Goal: Information Seeking & Learning: Learn about a topic

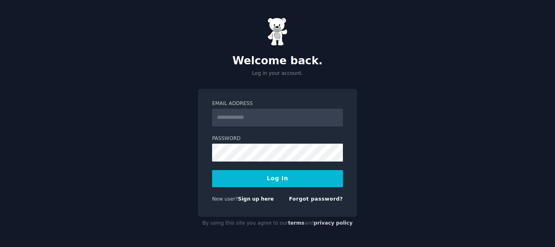
click at [270, 120] on input "Email Address" at bounding box center [277, 118] width 131 height 18
type input "*"
type input "**********"
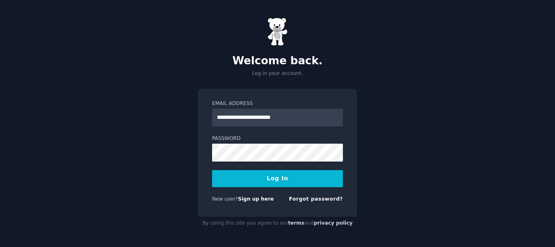
click at [274, 178] on button "Log In" at bounding box center [277, 178] width 131 height 17
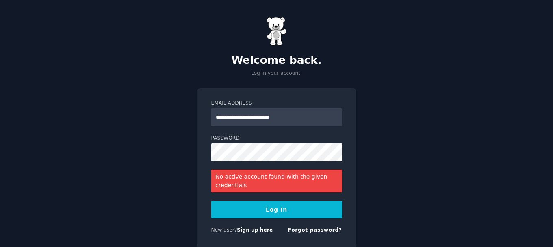
click at [289, 210] on button "Log In" at bounding box center [276, 209] width 131 height 17
click at [299, 119] on input "**********" at bounding box center [276, 117] width 131 height 18
drag, startPoint x: 301, startPoint y: 121, endPoint x: 172, endPoint y: 128, distance: 129.0
click at [172, 128] on div "**********" at bounding box center [276, 139] width 553 height 278
paste input "**********"
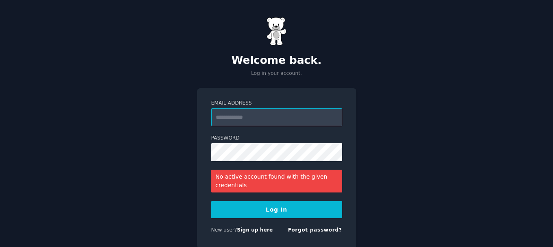
type input "**********"
click at [280, 212] on button "Log In" at bounding box center [276, 209] width 131 height 17
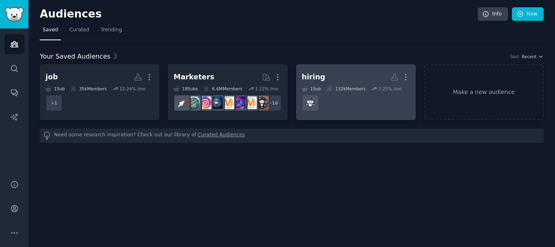
click at [350, 89] on div "132k Members" at bounding box center [346, 89] width 39 height 6
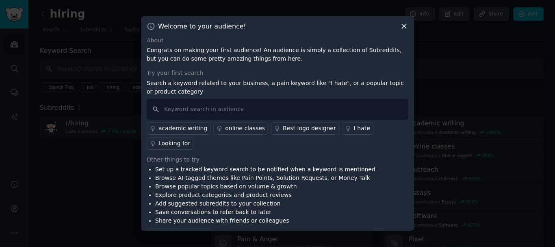
click at [400, 30] on icon at bounding box center [404, 26] width 9 height 9
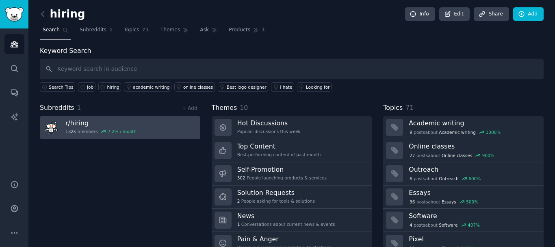
click at [127, 126] on h3 "r/ hiring" at bounding box center [100, 123] width 71 height 9
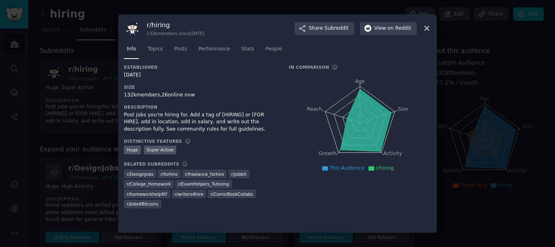
click at [428, 27] on icon at bounding box center [427, 28] width 9 height 9
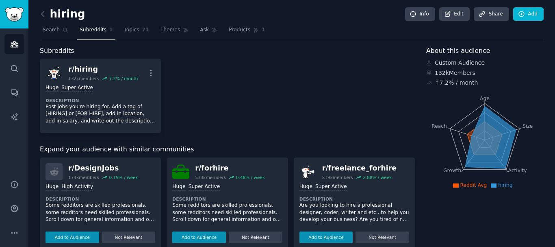
click at [363, 170] on div "r/ freelance_forhire" at bounding box center [359, 168] width 75 height 10
click at [364, 168] on div "r/ freelance_forhire" at bounding box center [359, 168] width 75 height 10
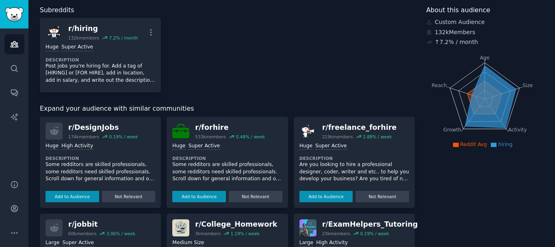
click at [347, 152] on div ">= 95th percentile for submissions / day Huge Super Active Description Are you …" at bounding box center [355, 170] width 110 height 63
click at [346, 138] on div "219k members" at bounding box center [337, 137] width 31 height 6
click at [356, 129] on div "r/ freelance_forhire" at bounding box center [359, 127] width 75 height 10
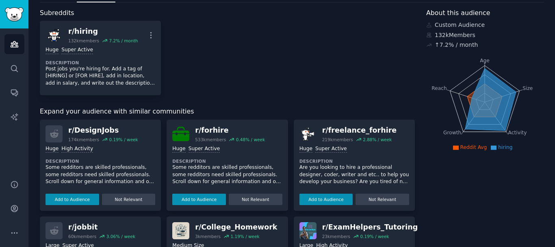
scroll to position [0, 0]
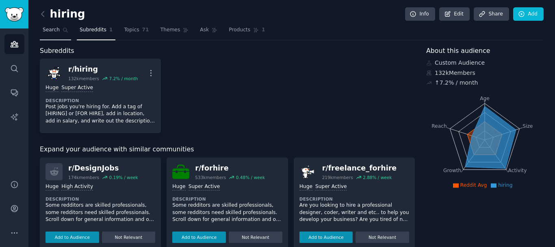
click at [52, 33] on span "Search" at bounding box center [51, 29] width 17 height 7
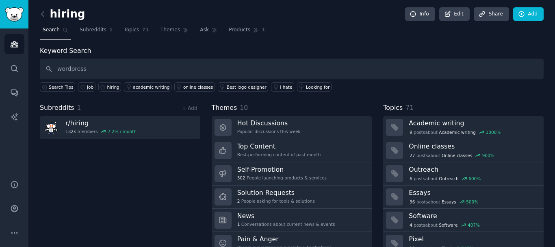
type input "wordpress"
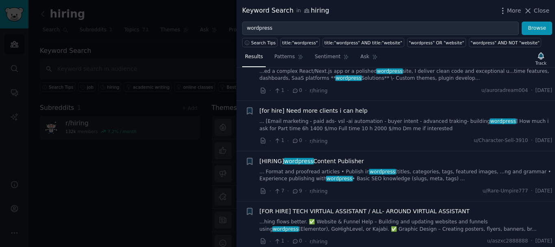
scroll to position [41, 0]
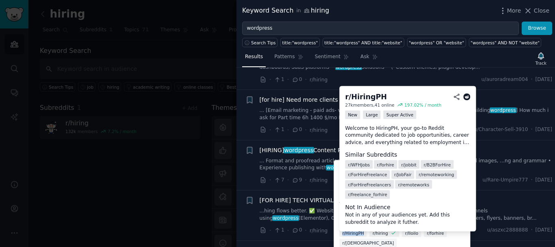
drag, startPoint x: 363, startPoint y: 224, endPoint x: 339, endPoint y: 223, distance: 23.2
click at [339, 228] on div "r/HiringPH" at bounding box center [352, 232] width 27 height 9
copy span "r/HiringPH"
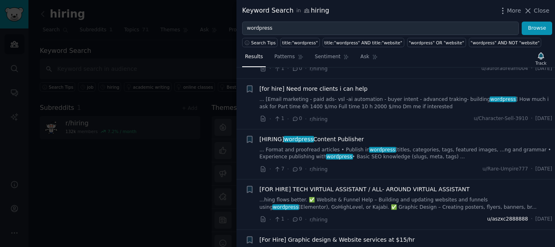
scroll to position [81, 0]
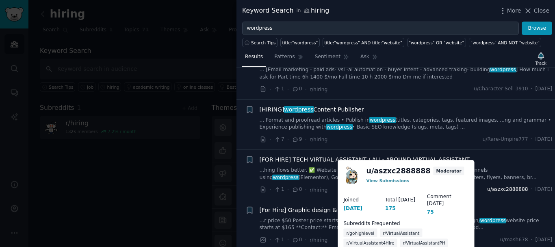
click at [487, 191] on span "u/aszxc2888888" at bounding box center [507, 189] width 41 height 7
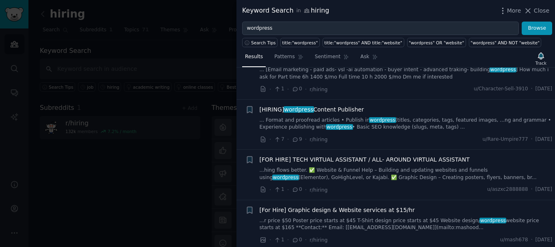
drag, startPoint x: 384, startPoint y: 154, endPoint x: 342, endPoint y: 154, distance: 41.9
click at [465, 191] on div "· 1 · 0 · r/hiring u/aszxc2888888 · [DATE]" at bounding box center [406, 189] width 293 height 9
click at [491, 191] on span "u/aszxc2888888" at bounding box center [507, 189] width 41 height 7
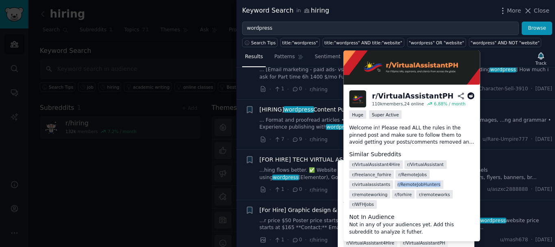
drag, startPoint x: 392, startPoint y: 182, endPoint x: 350, endPoint y: 186, distance: 42.0
click at [395, 186] on div "r/ RemoteJobHunters" at bounding box center [419, 184] width 49 height 9
copy span "r/ RemoteJobHunters"
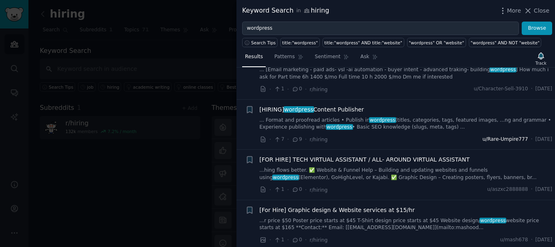
click at [489, 139] on span "u/Rare-Umpire777" at bounding box center [506, 139] width 46 height 7
click at [493, 139] on span "u/Rare-Umpire777" at bounding box center [506, 139] width 46 height 7
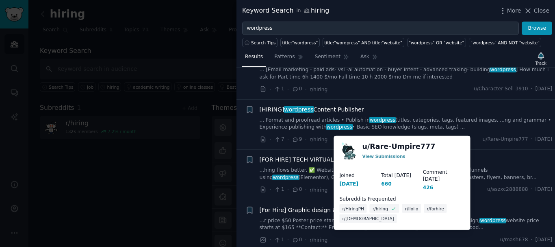
click at [377, 205] on span "r/hiring" at bounding box center [380, 208] width 15 height 6
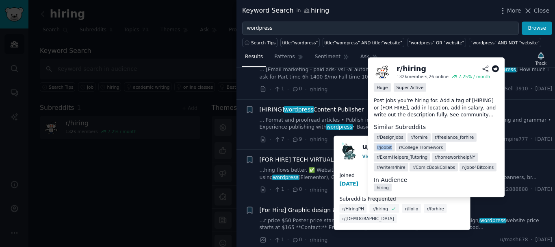
drag, startPoint x: 488, startPoint y: 137, endPoint x: 469, endPoint y: 136, distance: 18.7
click at [469, 136] on dd "r/ DesignJobs r/ forhire r/ freelance_forhire r/ jobbit r/ College_Homework r/ …" at bounding box center [436, 151] width 125 height 40
copy span "r/ jobbit"
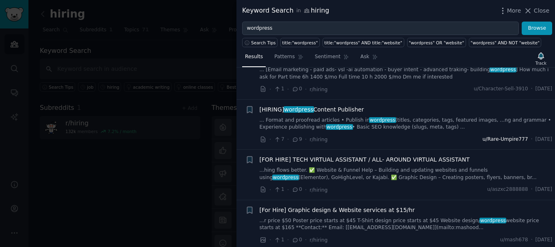
click at [495, 139] on span "u/Rare-Umpire777" at bounding box center [506, 139] width 46 height 7
click at [489, 138] on span "u/Rare-Umpire777" at bounding box center [506, 139] width 46 height 7
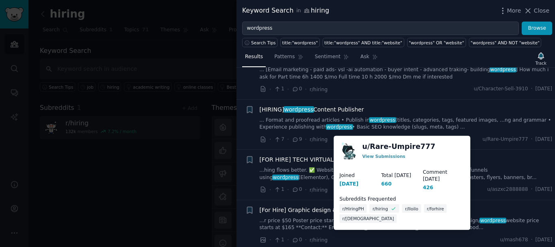
click at [429, 205] on span "r/forhire" at bounding box center [435, 208] width 17 height 6
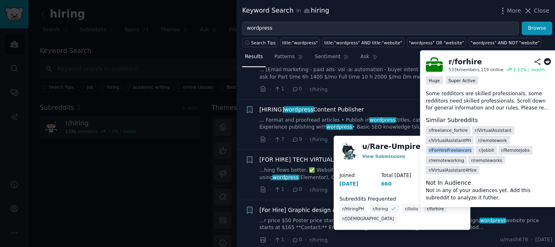
drag, startPoint x: 544, startPoint y: 140, endPoint x: 494, endPoint y: 140, distance: 50.4
click at [498, 140] on dd "r/ freelance_forhire r/ VirtualAssistant r/ VirtualAssistantPH r/ remotework r/…" at bounding box center [488, 149] width 125 height 50
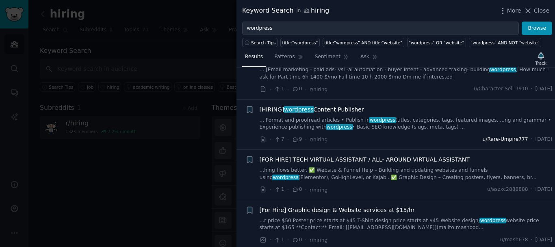
click at [493, 137] on span "u/Rare-Umpire777" at bounding box center [506, 139] width 46 height 7
click at [488, 137] on span "u/Rare-Umpire777" at bounding box center [506, 139] width 46 height 7
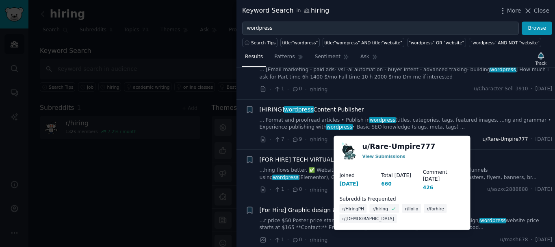
click at [489, 136] on span "u/Rare-Umpire777" at bounding box center [506, 139] width 46 height 7
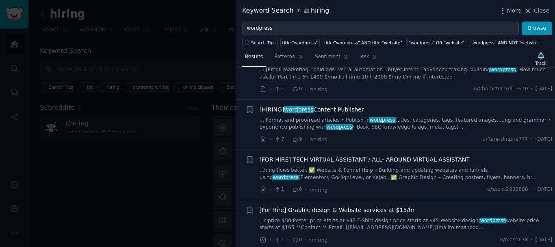
click at [499, 134] on div "[HIRING] wordpress Content Publisher ... Format and proofread articles • Publis…" at bounding box center [406, 124] width 293 height 39
click at [494, 139] on span "u/Rare-Umpire777" at bounding box center [506, 139] width 46 height 7
click at [485, 137] on span "u/Rare-Umpire777" at bounding box center [506, 139] width 46 height 7
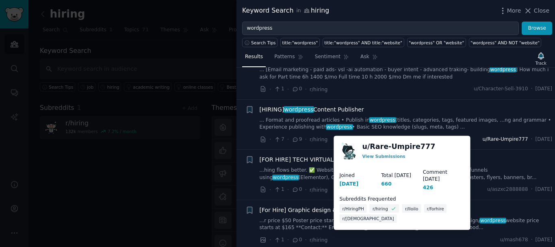
click at [492, 136] on span "u/Rare-Umpire777" at bounding box center [506, 139] width 46 height 7
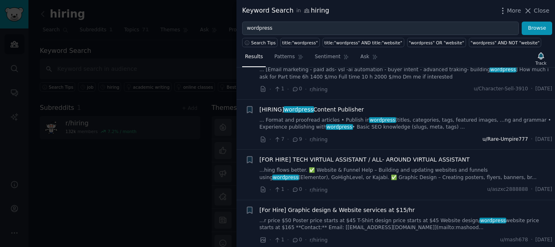
click at [493, 136] on span "u/Rare-Umpire777" at bounding box center [506, 139] width 46 height 7
click at [498, 137] on span "u/Rare-Umpire777" at bounding box center [506, 139] width 46 height 7
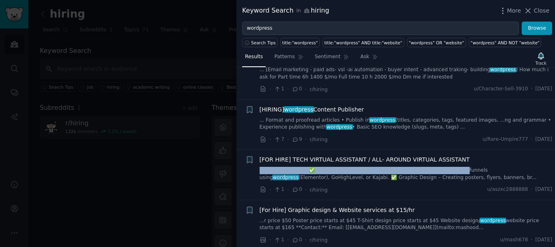
drag, startPoint x: 449, startPoint y: 162, endPoint x: 446, endPoint y: 164, distance: 4.2
click at [446, 164] on li "+ [FOR HIRE] TECH VIRTUAL ASSISTANT / ALL- AROUND VIRTUAL ASSISTANT ...hing flo…" at bounding box center [396, 175] width 319 height 50
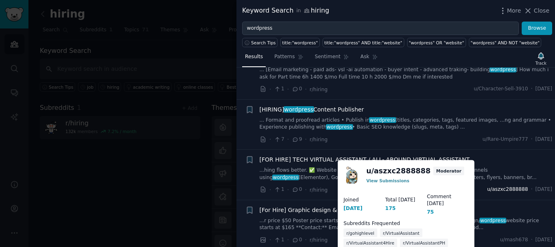
click at [499, 187] on span "u/aszxc2888888" at bounding box center [507, 189] width 41 height 7
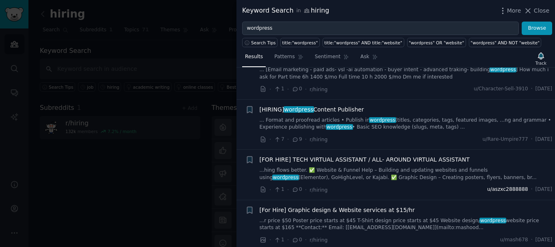
click at [497, 189] on span "u/aszxc2888888" at bounding box center [507, 189] width 41 height 7
click at [487, 190] on span "u/aszxc2888888" at bounding box center [507, 189] width 41 height 7
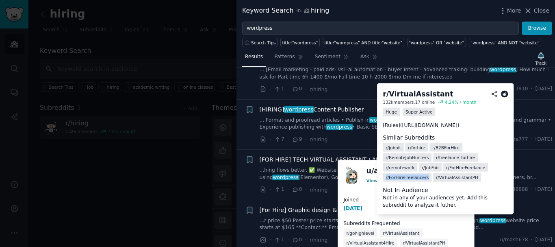
drag, startPoint x: 466, startPoint y: 174, endPoint x: 426, endPoint y: 175, distance: 39.8
click at [426, 175] on div "r/ ForHireFreelancers" at bounding box center [407, 177] width 49 height 9
copy span "r/ ForHireFreelancers"
